Goal: Transaction & Acquisition: Purchase product/service

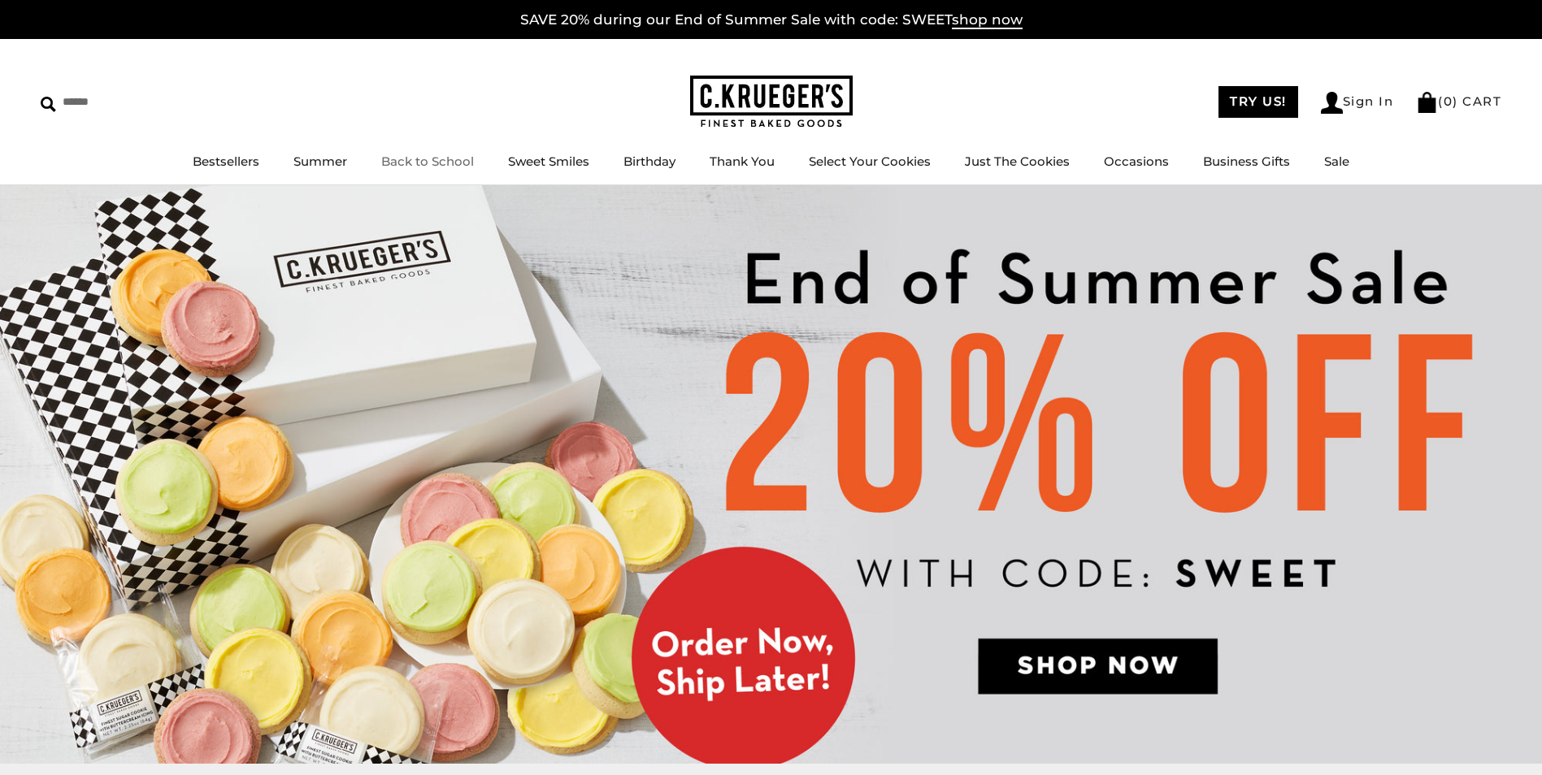
click at [459, 157] on link "Back to School" at bounding box center [427, 161] width 93 height 15
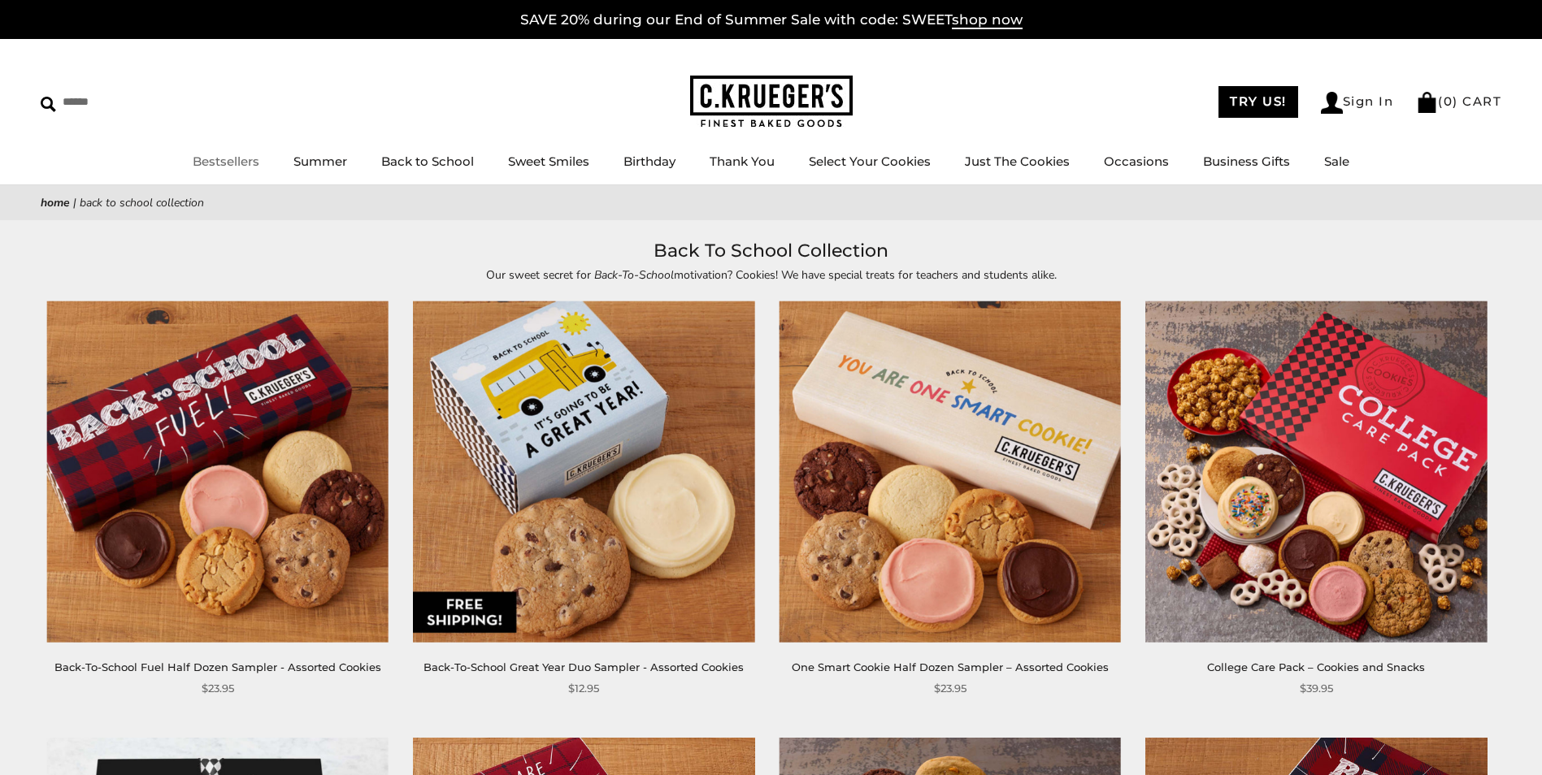
click at [244, 166] on link "Bestsellers" at bounding box center [226, 161] width 67 height 15
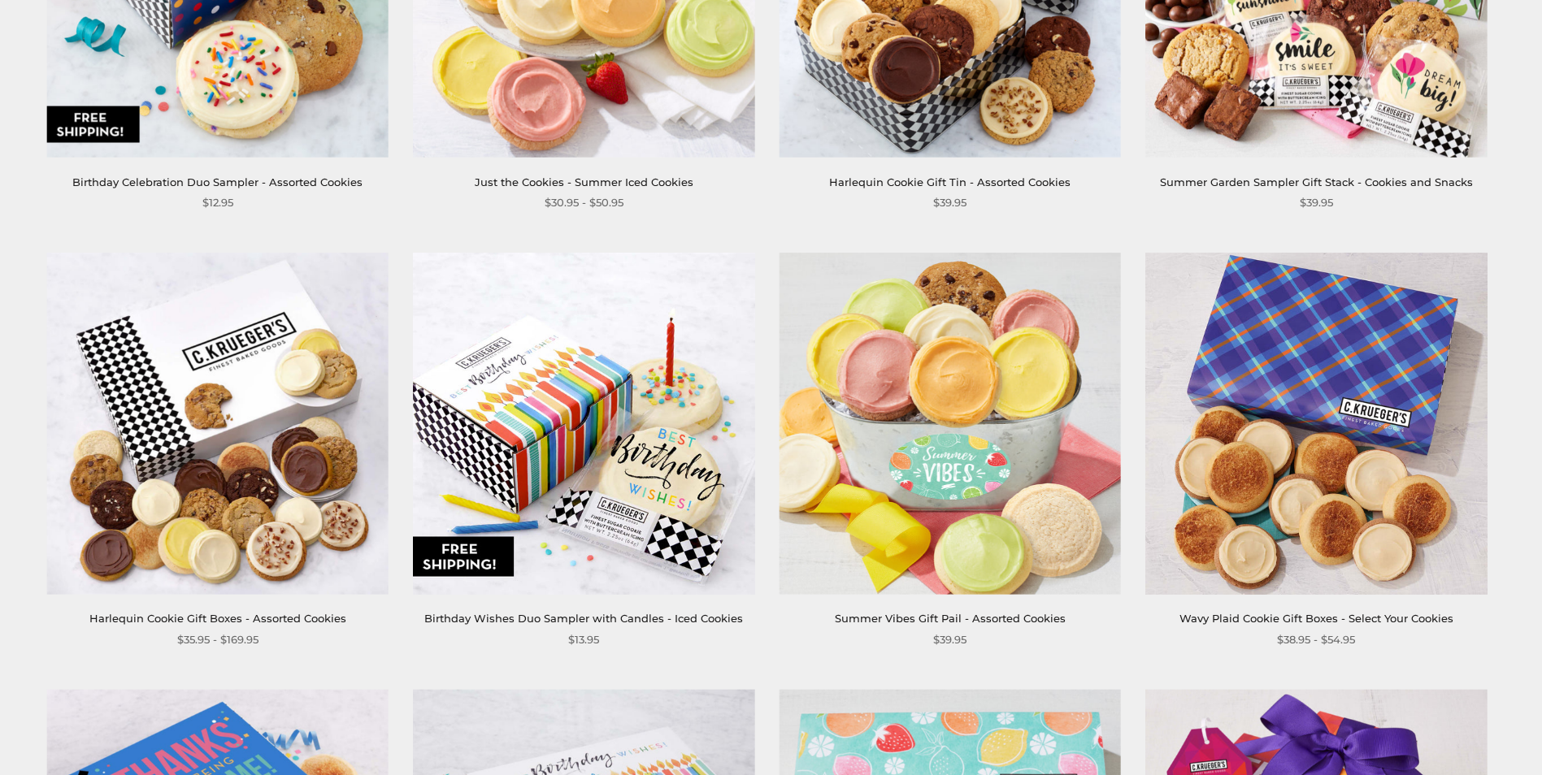
scroll to position [2357, 0]
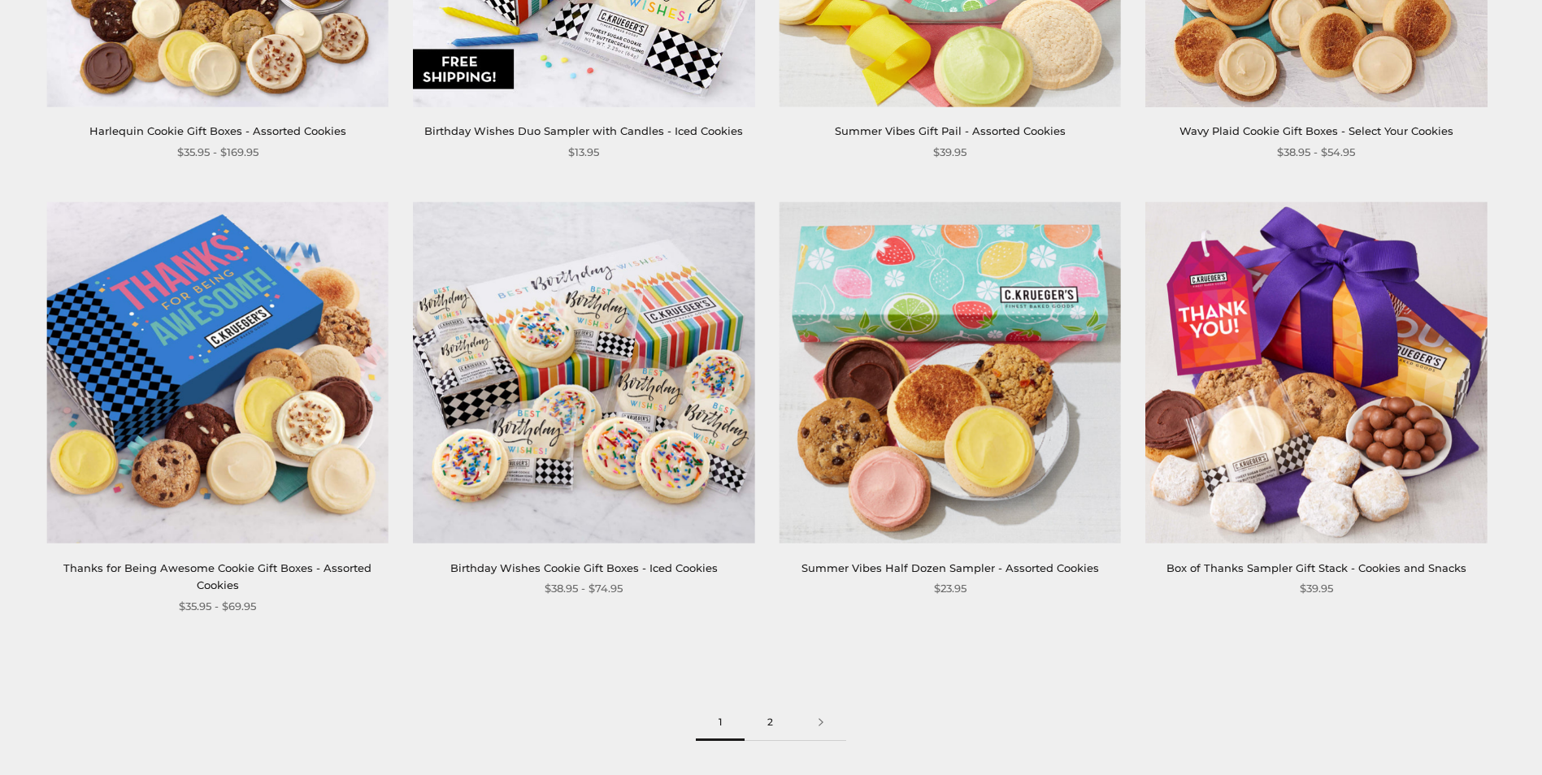
click at [776, 720] on link "2" at bounding box center [770, 723] width 51 height 37
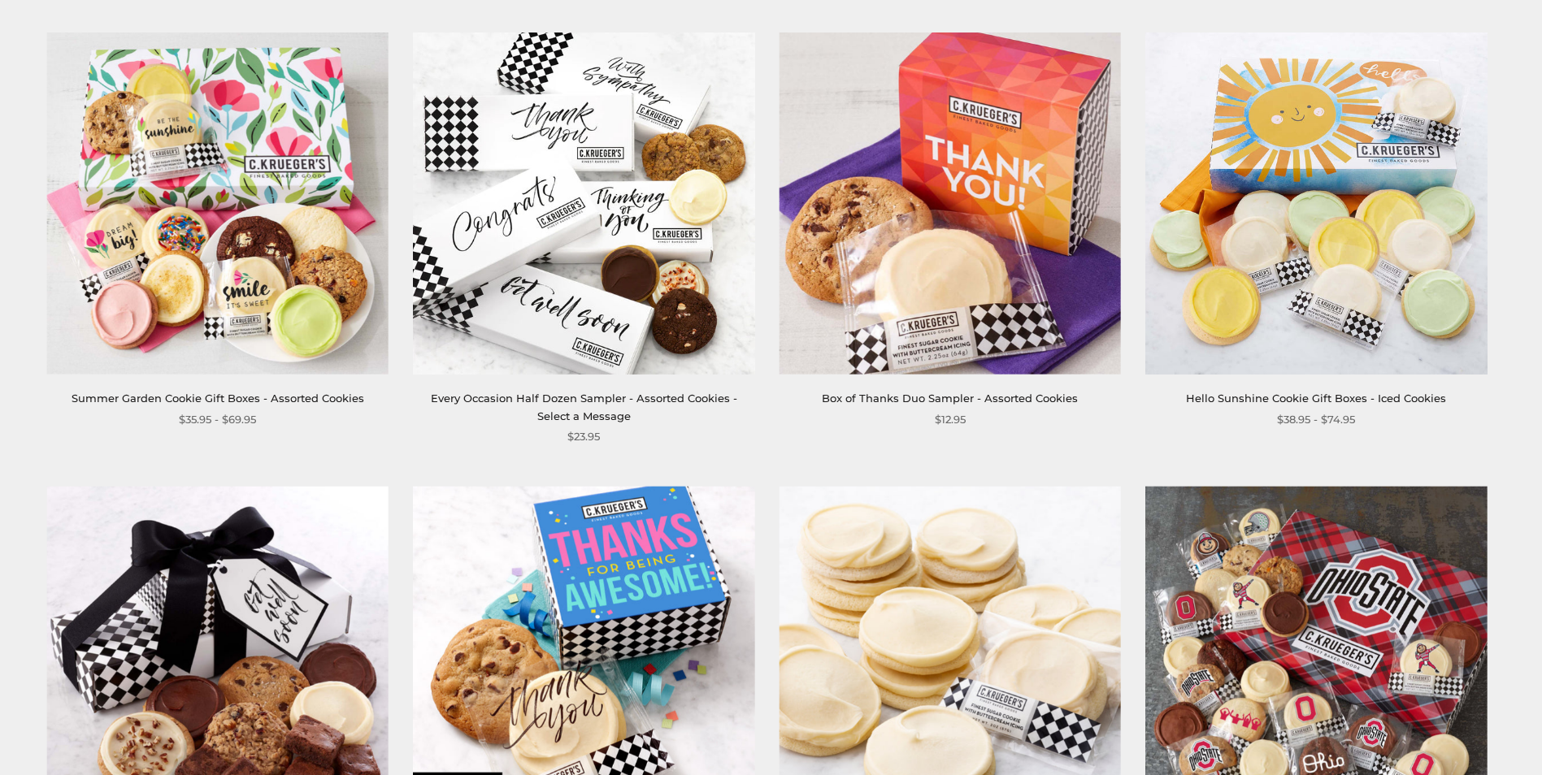
scroll to position [488, 0]
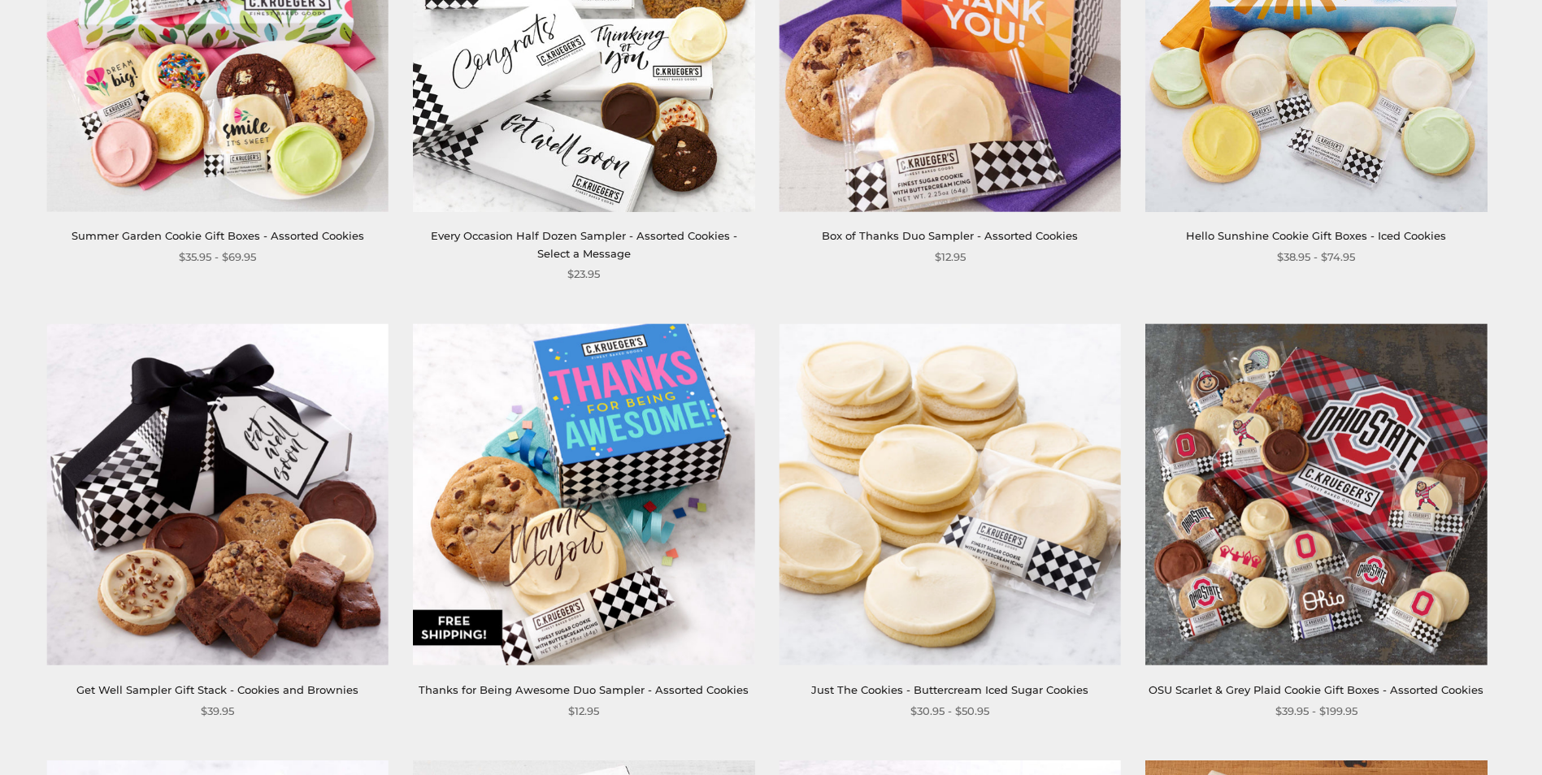
click at [1318, 547] on img at bounding box center [1316, 495] width 342 height 342
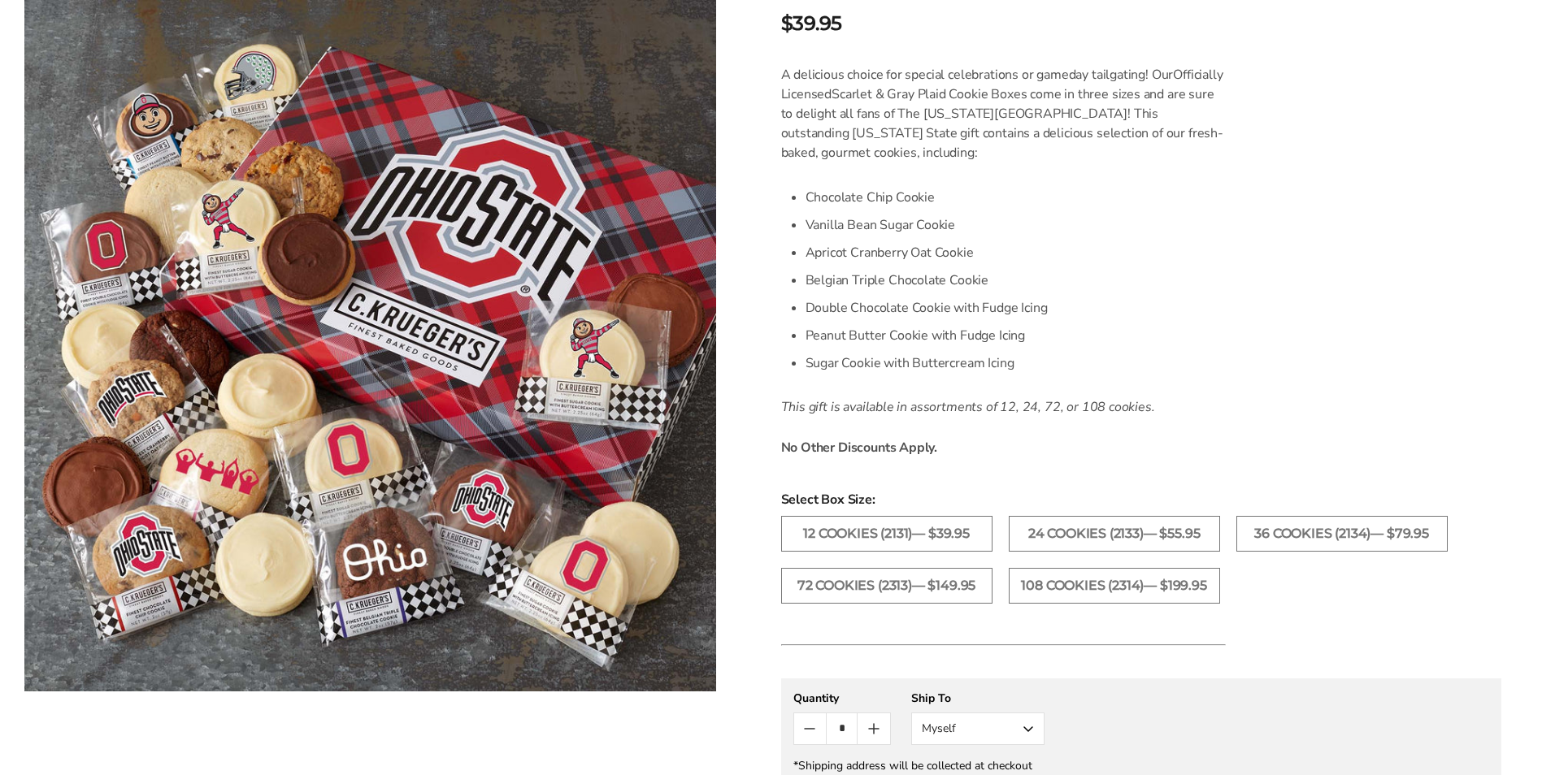
scroll to position [732, 0]
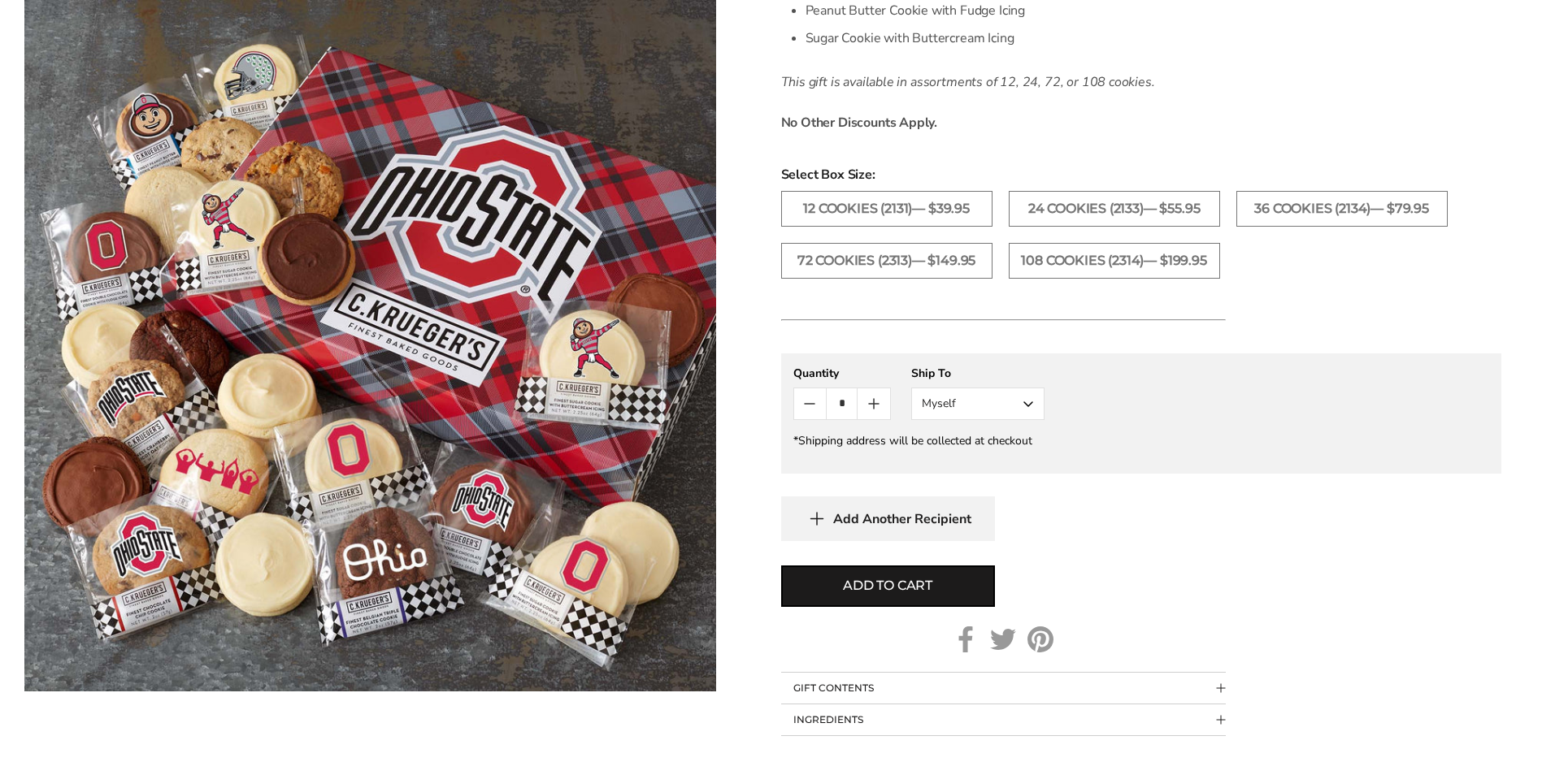
click at [989, 414] on button "Myself" at bounding box center [977, 404] width 133 height 33
click at [992, 467] on button "Other Recipient" at bounding box center [978, 464] width 132 height 29
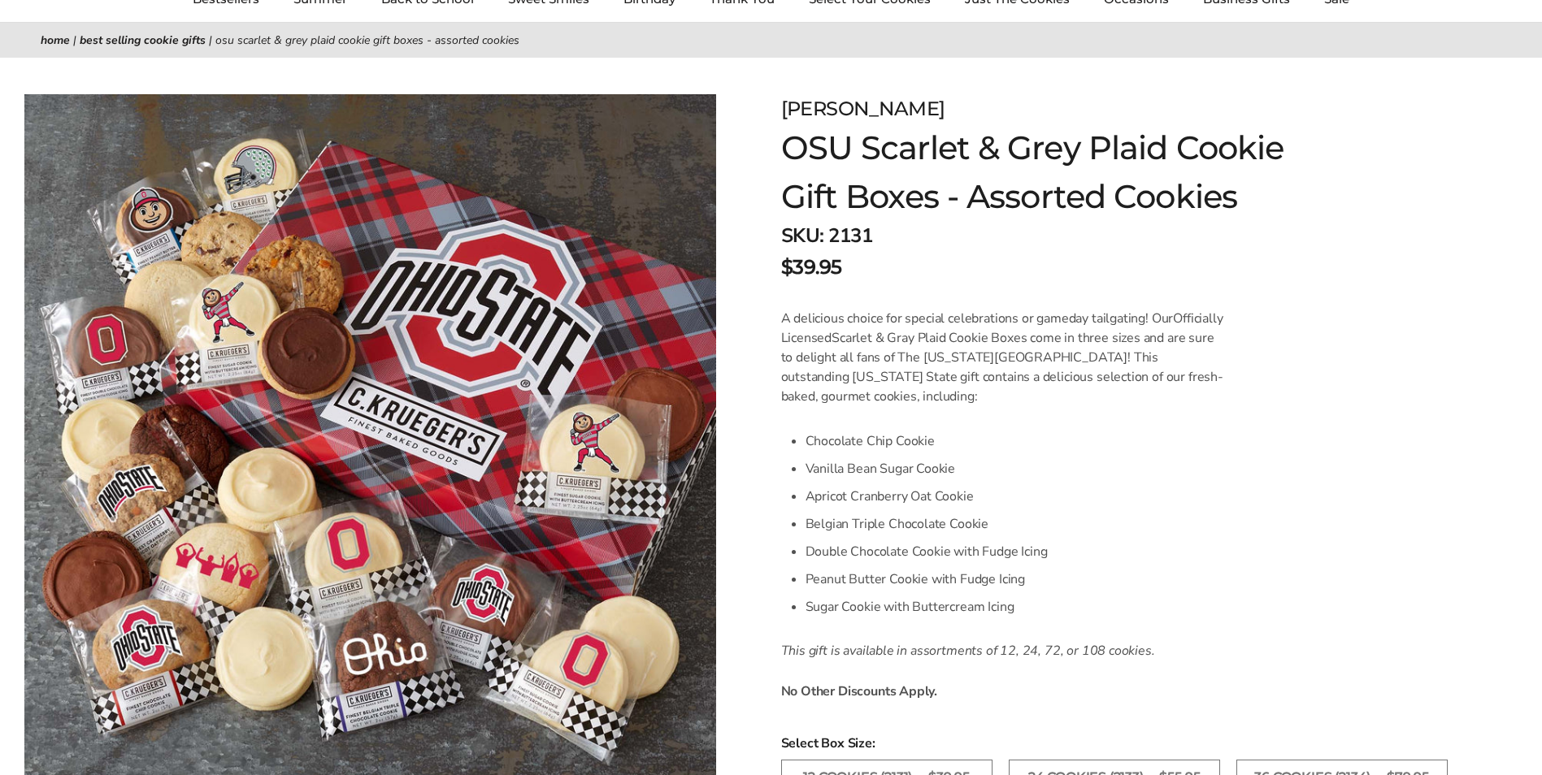
scroll to position [0, 0]
